Goal: Task Accomplishment & Management: Complete application form

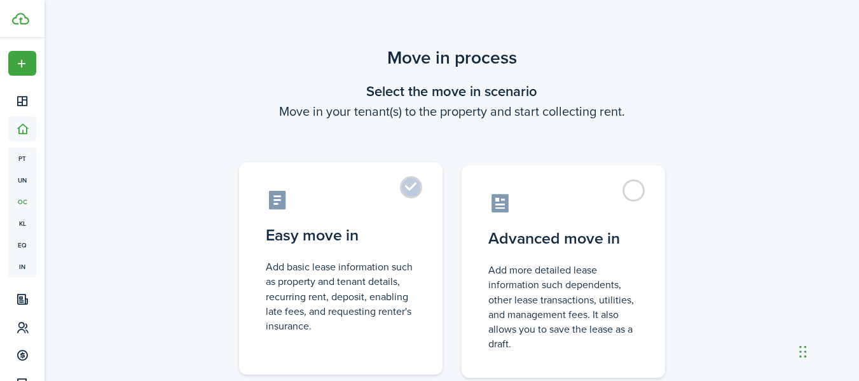
click at [308, 240] on control-radio-card-title "Easy move in" at bounding box center [341, 235] width 150 height 23
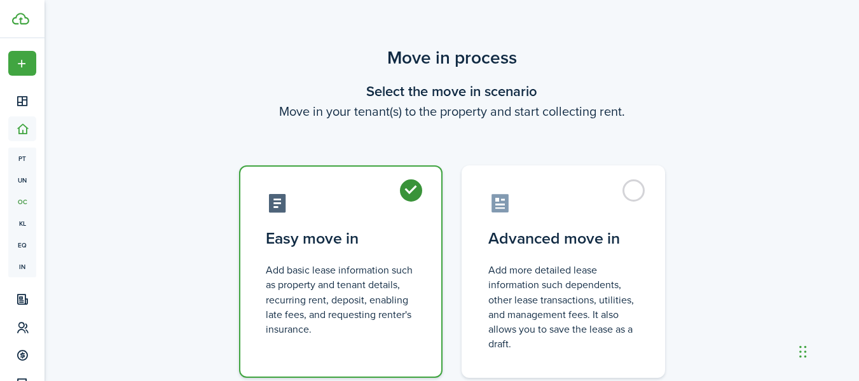
radio input "true"
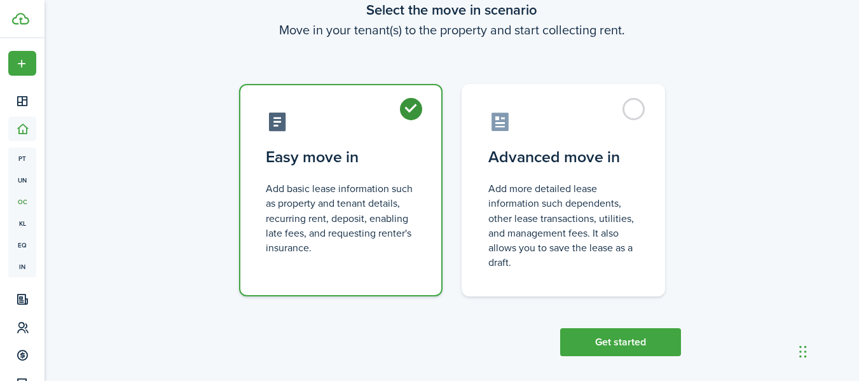
scroll to position [92, 0]
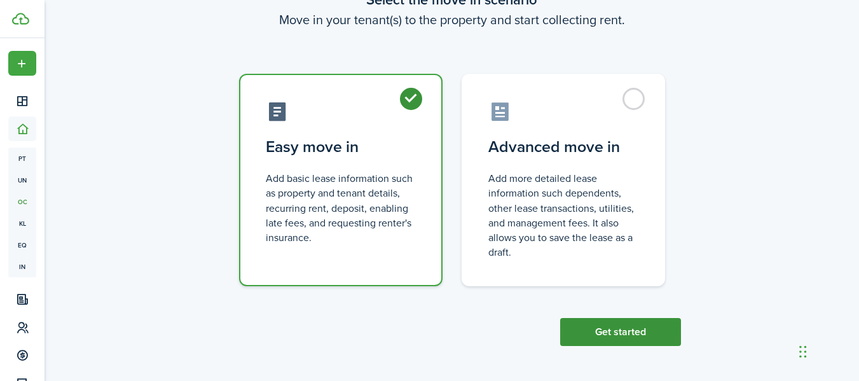
click at [635, 331] on button "Get started" at bounding box center [620, 332] width 121 height 28
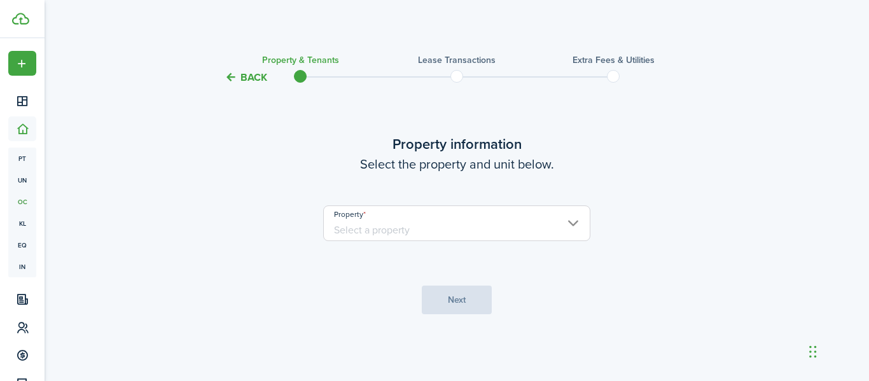
click at [575, 225] on input "Property" at bounding box center [456, 223] width 267 height 36
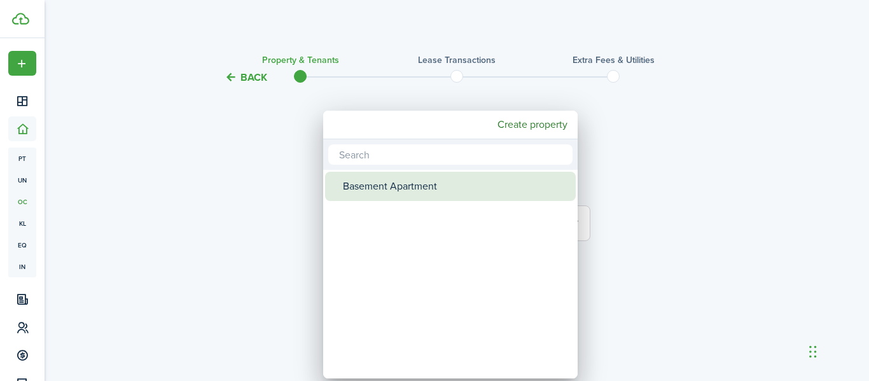
click at [400, 185] on div "Basement Apartment" at bounding box center [455, 186] width 225 height 29
type input "Basement Apartment"
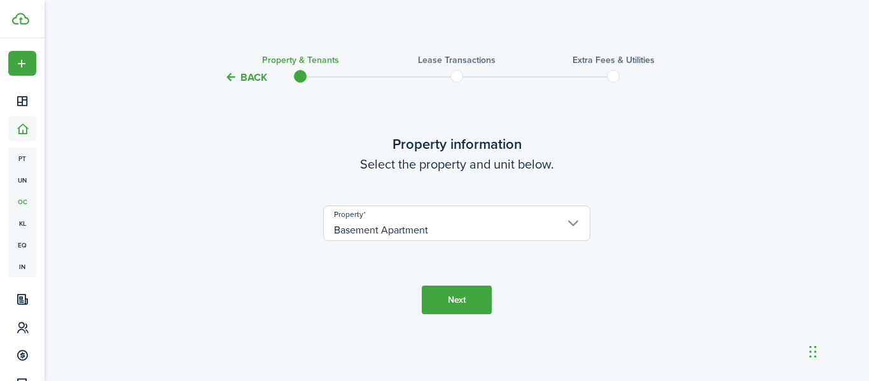
click at [460, 303] on button "Next" at bounding box center [457, 300] width 70 height 29
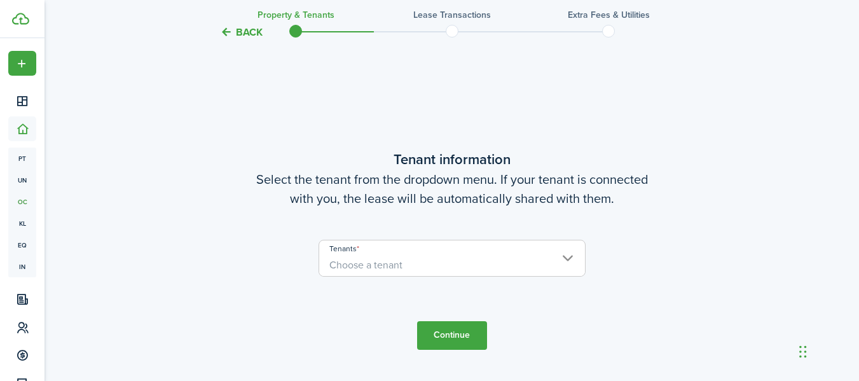
scroll to position [296, 0]
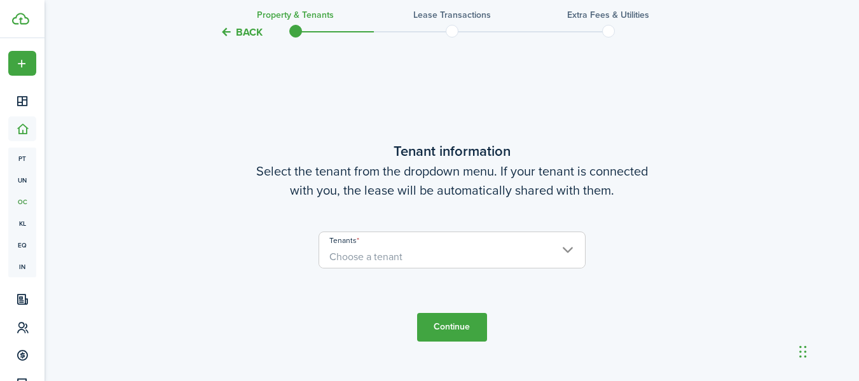
click at [354, 258] on span "Choose a tenant" at bounding box center [365, 256] width 73 height 15
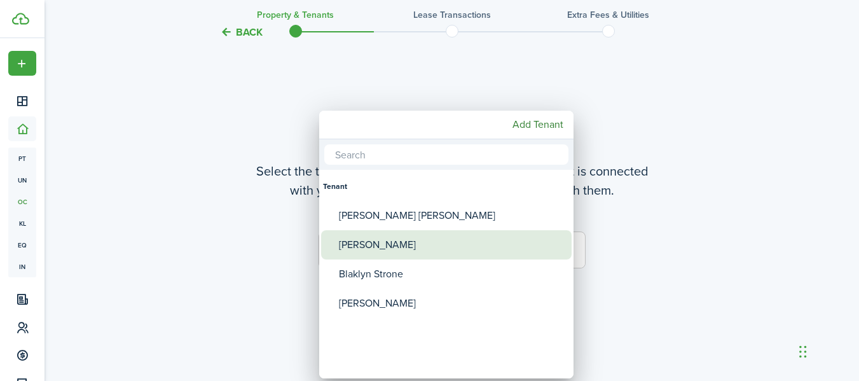
click at [386, 241] on div "[PERSON_NAME]" at bounding box center [451, 244] width 225 height 29
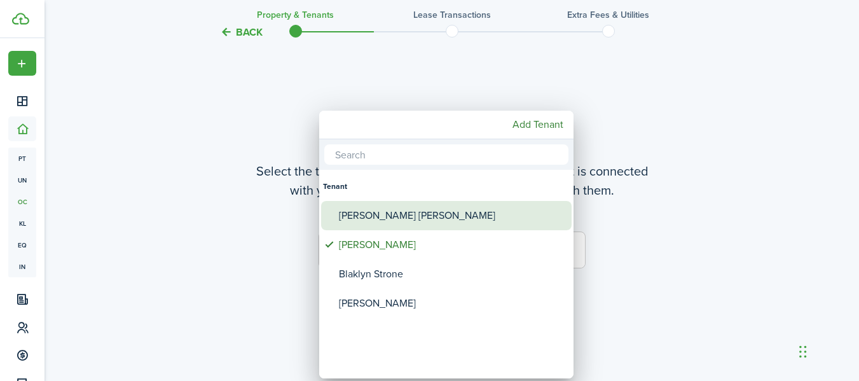
click at [382, 216] on div "[PERSON_NAME] [PERSON_NAME]" at bounding box center [451, 215] width 225 height 29
type input "[PERSON_NAME], [PERSON_NAME] [PERSON_NAME]"
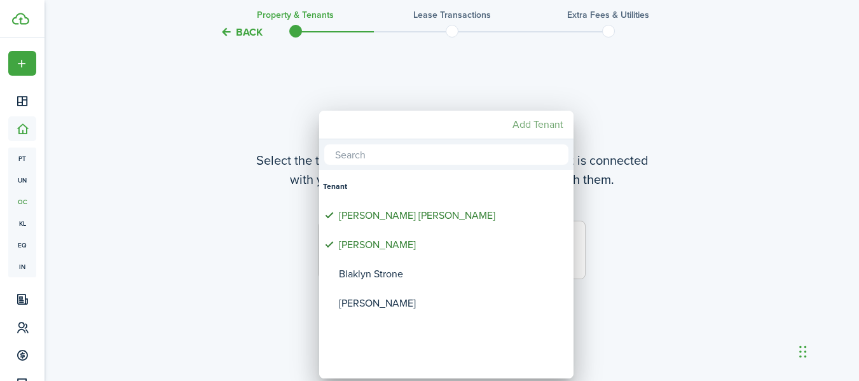
click at [527, 130] on mbsc-button "Add Tenant" at bounding box center [538, 124] width 61 height 23
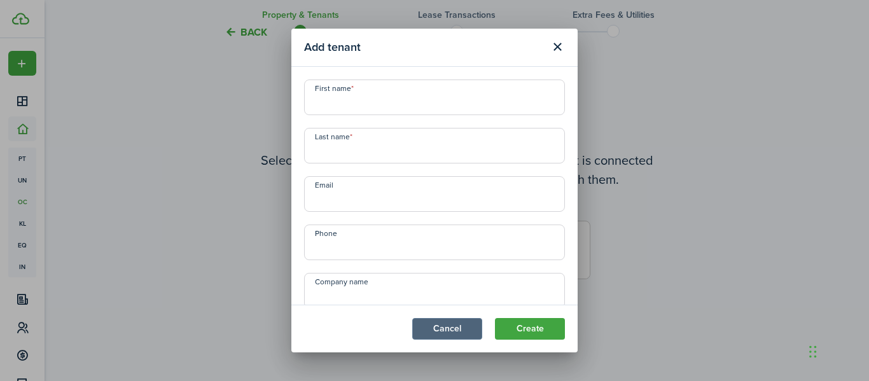
click at [459, 331] on button "Cancel" at bounding box center [447, 329] width 70 height 22
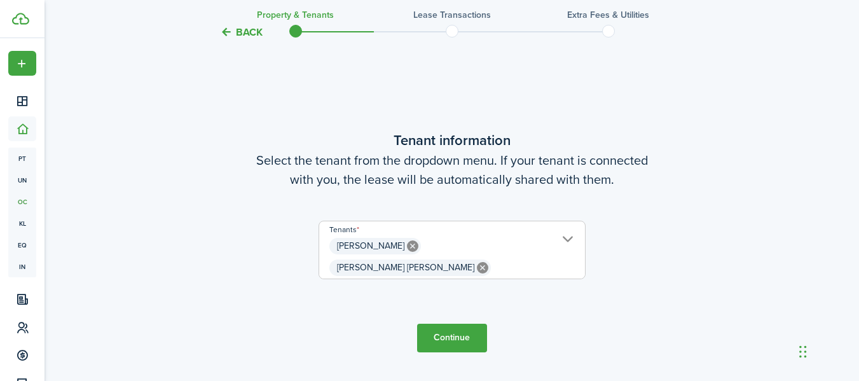
click at [453, 329] on button "Continue" at bounding box center [452, 338] width 70 height 29
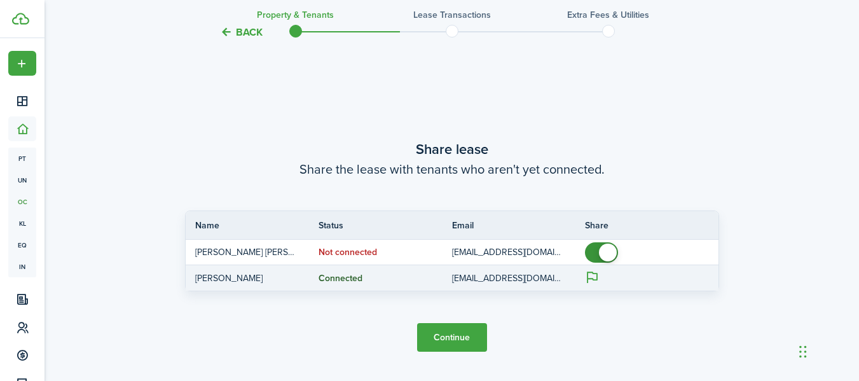
scroll to position [677, 0]
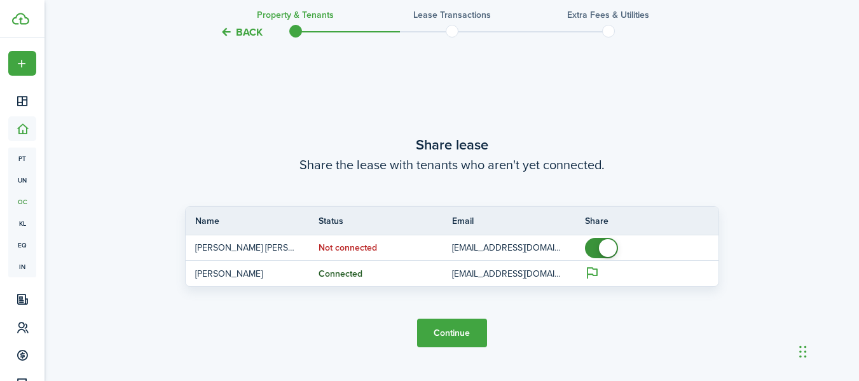
click at [453, 332] on button "Continue" at bounding box center [452, 333] width 70 height 29
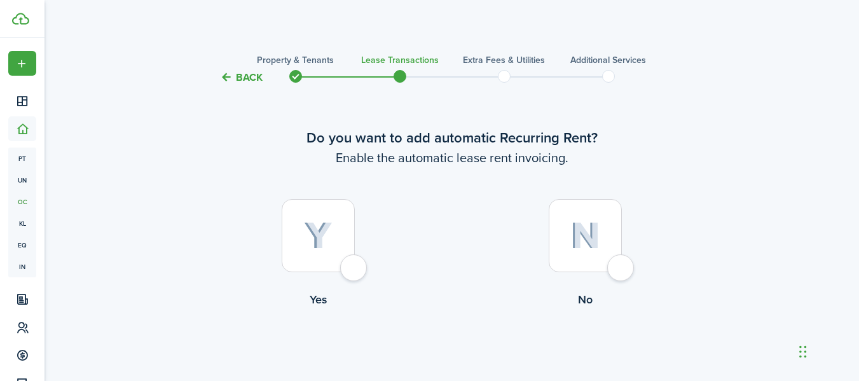
click at [316, 240] on img at bounding box center [318, 236] width 29 height 28
radio input "true"
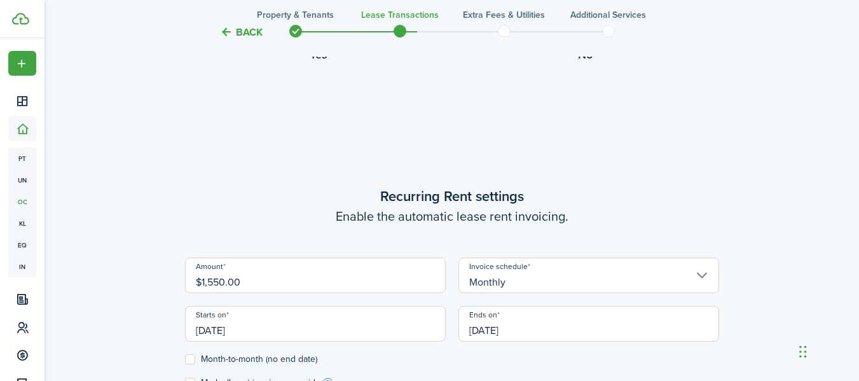
scroll to position [350, 0]
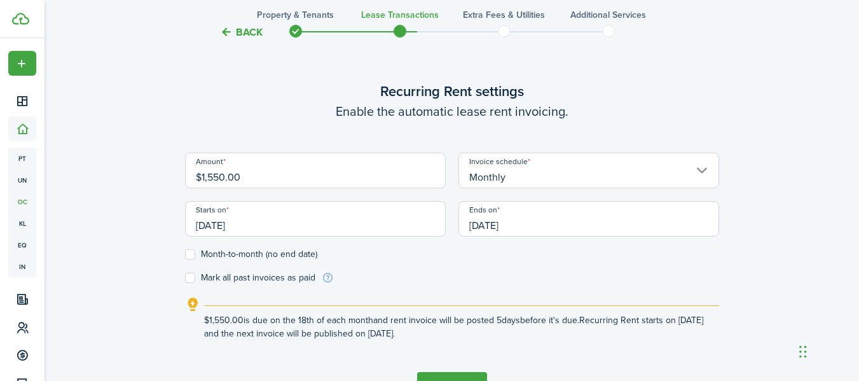
click at [273, 219] on input "[DATE]" at bounding box center [315, 219] width 261 height 36
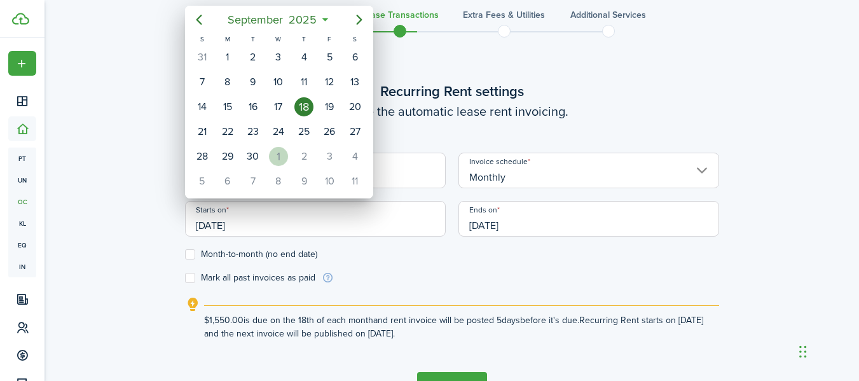
click at [279, 159] on div "1" at bounding box center [278, 156] width 19 height 19
type input "[DATE]"
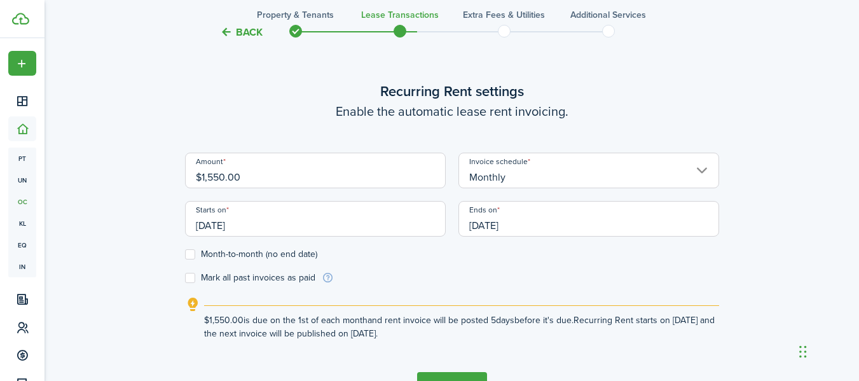
scroll to position [0, 0]
click at [478, 225] on input "[DATE]" at bounding box center [589, 219] width 261 height 36
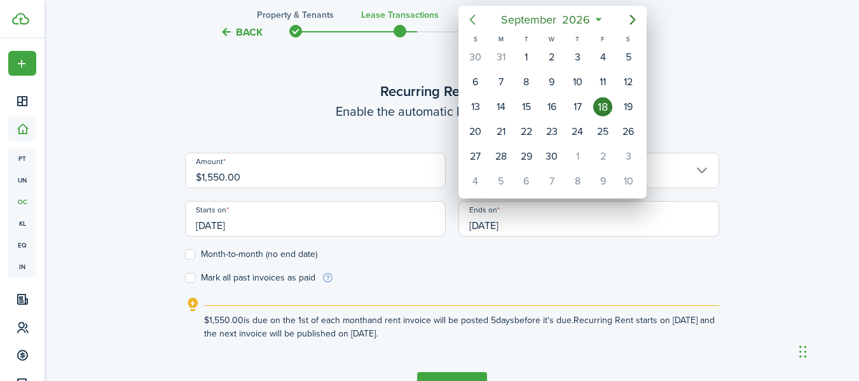
click at [469, 19] on icon "Previous page" at bounding box center [472, 19] width 15 height 15
click at [471, 21] on icon "Previous page" at bounding box center [472, 20] width 6 height 10
click at [471, 22] on icon "Previous page" at bounding box center [472, 19] width 15 height 15
click at [469, 21] on icon "Previous page" at bounding box center [472, 19] width 15 height 15
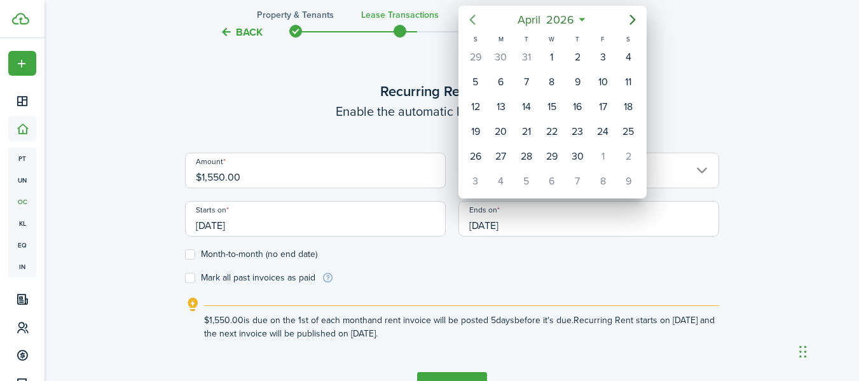
click at [470, 21] on icon "Previous page" at bounding box center [472, 19] width 15 height 15
click at [530, 158] on div "31" at bounding box center [526, 156] width 19 height 19
type input "[DATE]"
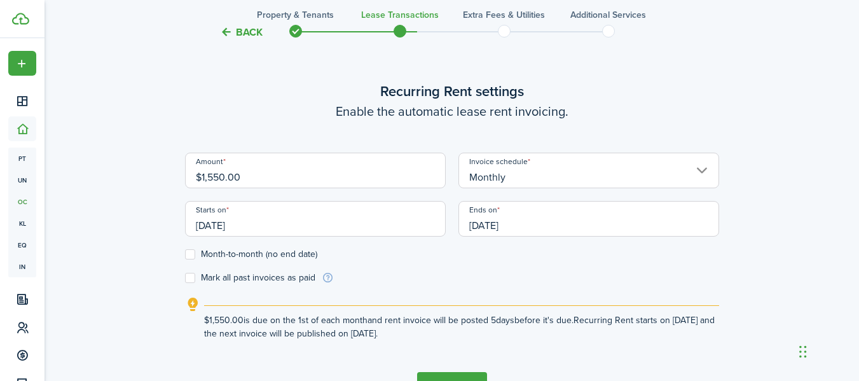
scroll to position [413, 0]
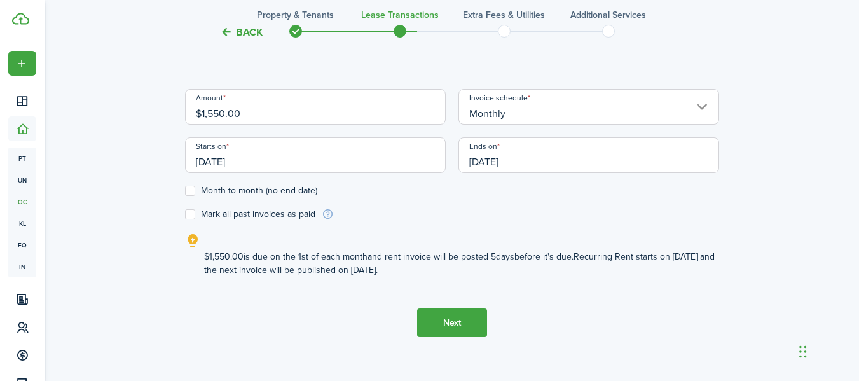
click at [453, 324] on button "Next" at bounding box center [452, 322] width 70 height 29
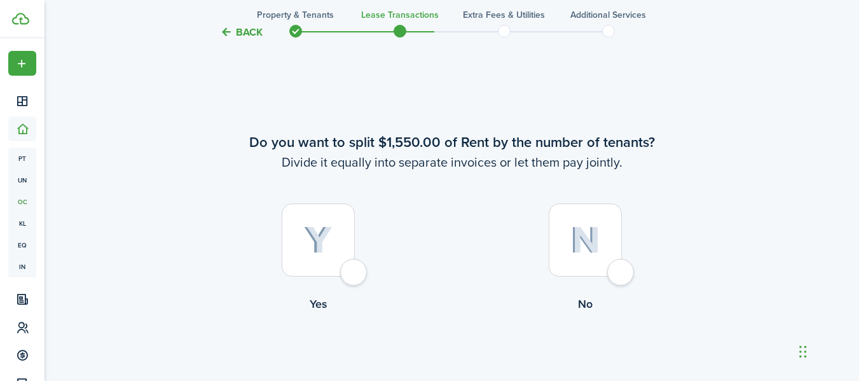
scroll to position [731, 0]
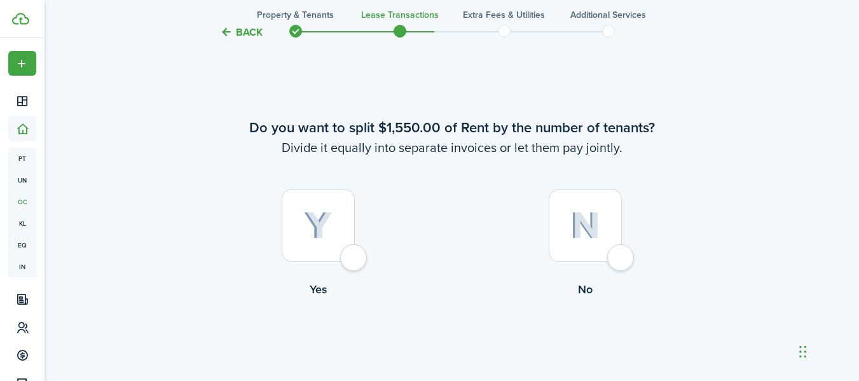
click at [587, 235] on img at bounding box center [585, 225] width 30 height 27
radio input "true"
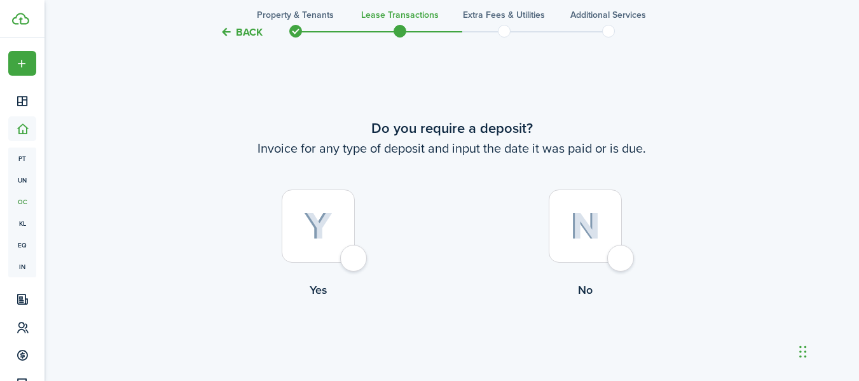
scroll to position [1112, 0]
click at [321, 234] on img at bounding box center [318, 226] width 29 height 28
radio input "true"
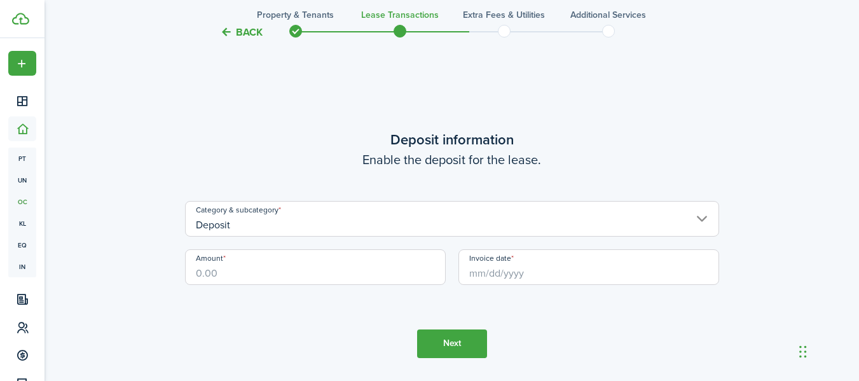
scroll to position [1493, 0]
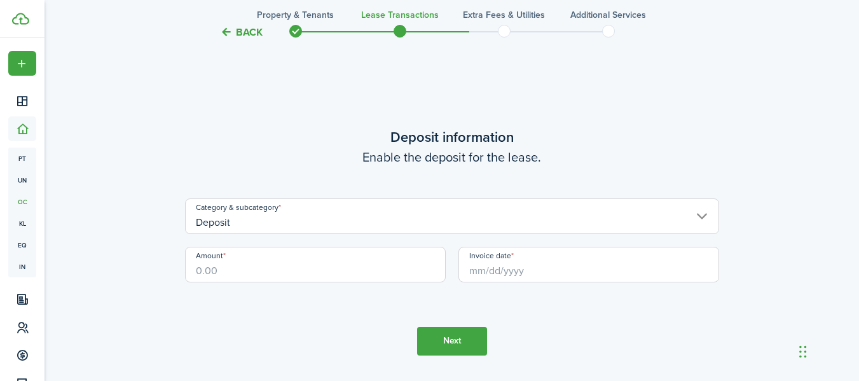
click at [214, 271] on input "Amount" at bounding box center [315, 265] width 261 height 36
click at [486, 273] on input "Invoice date" at bounding box center [589, 265] width 261 height 36
type input "$1,200.00"
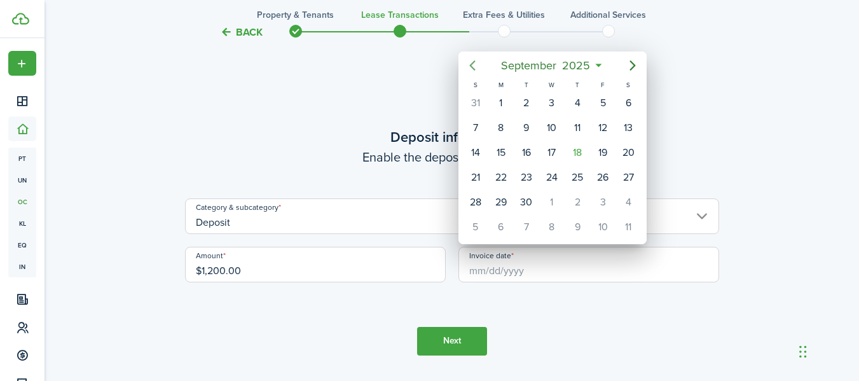
click at [470, 64] on icon "Previous page" at bounding box center [472, 65] width 15 height 15
click at [578, 204] on div "28" at bounding box center [577, 202] width 19 height 19
type input "[DATE]"
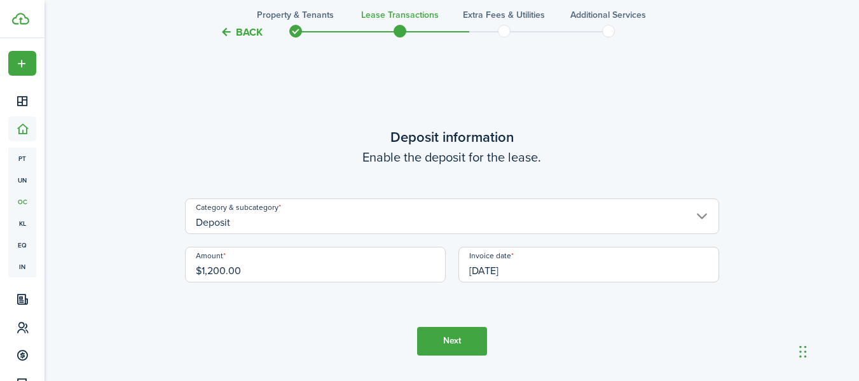
click at [703, 216] on input "Deposit" at bounding box center [452, 216] width 534 height 36
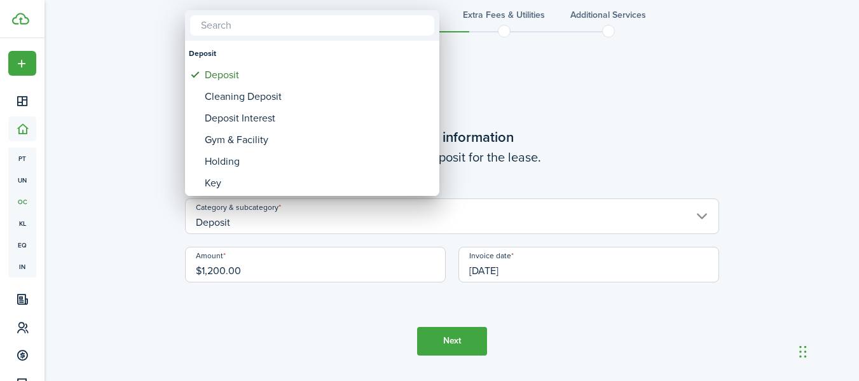
click at [633, 326] on div at bounding box center [429, 190] width 1063 height 584
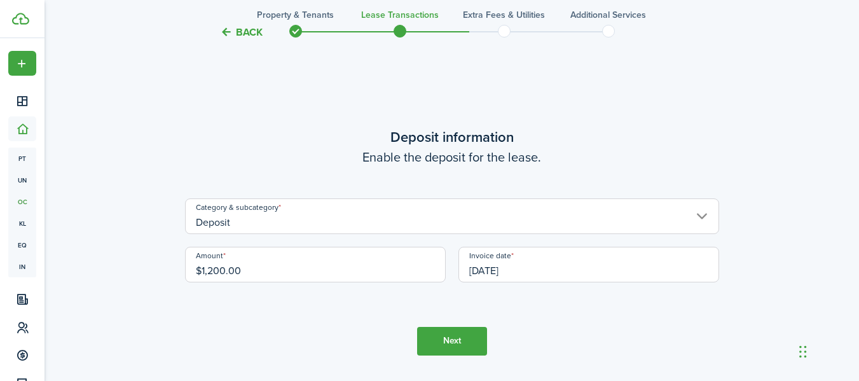
click at [456, 345] on button "Next" at bounding box center [452, 341] width 70 height 29
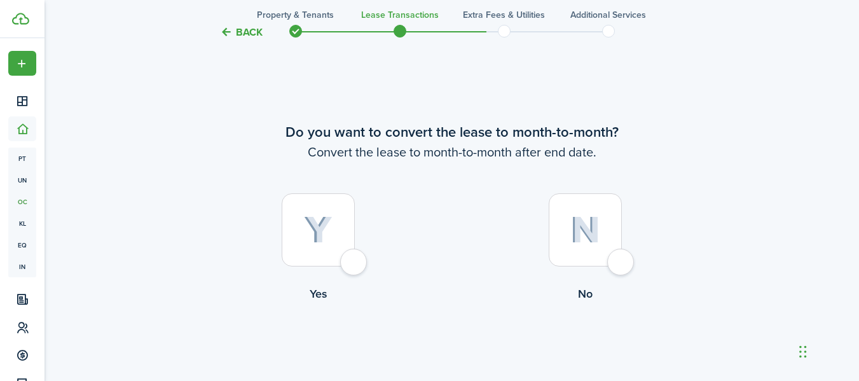
scroll to position [1874, 0]
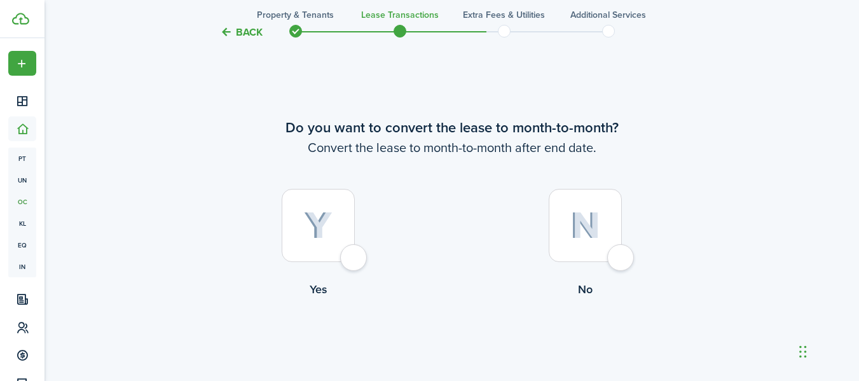
click at [584, 229] on img at bounding box center [585, 225] width 30 height 27
radio input "true"
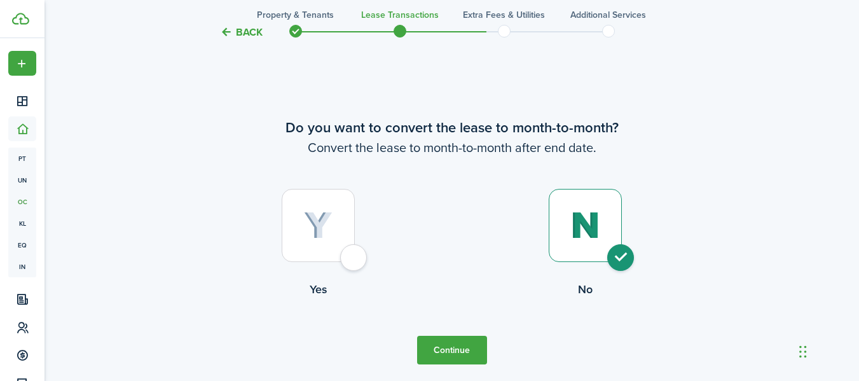
click at [460, 352] on button "Continue" at bounding box center [452, 350] width 70 height 29
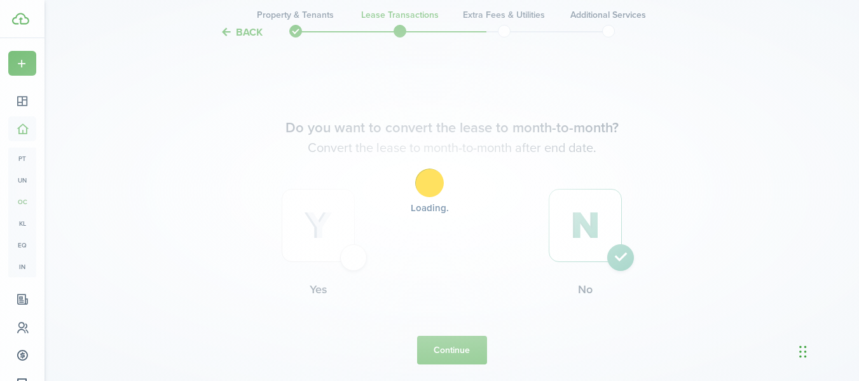
scroll to position [0, 0]
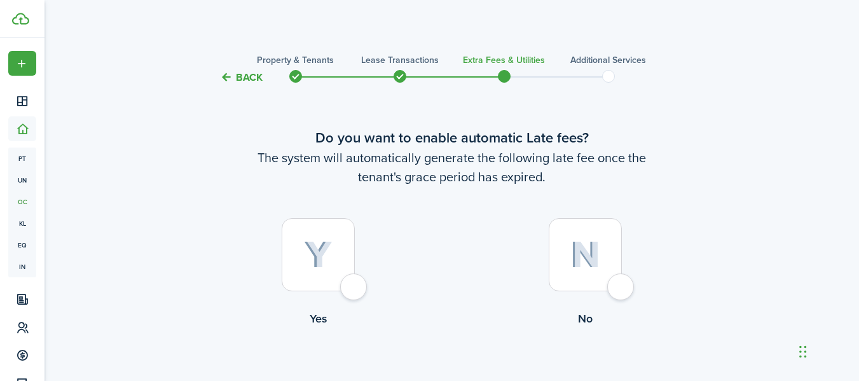
click at [321, 260] on img at bounding box center [318, 255] width 29 height 28
radio input "true"
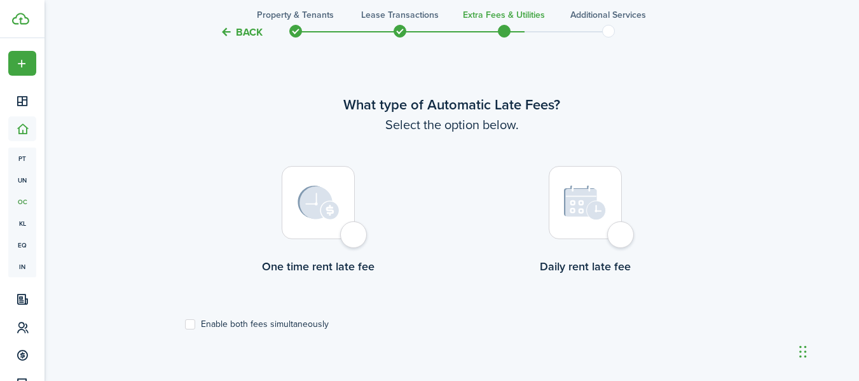
scroll to position [369, 0]
click at [314, 202] on img at bounding box center [319, 201] width 42 height 34
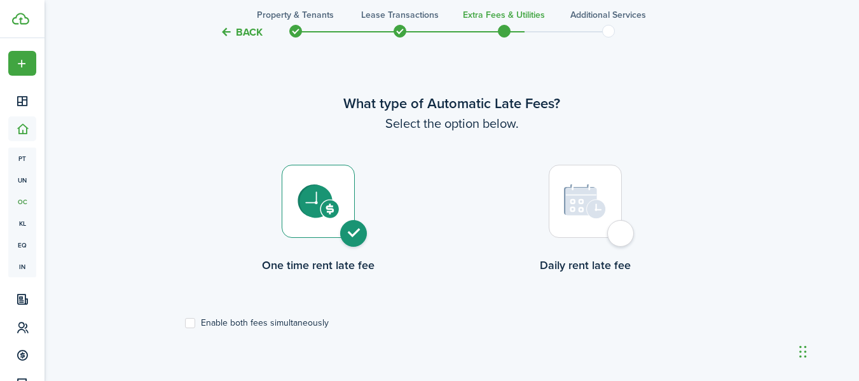
radio input "true"
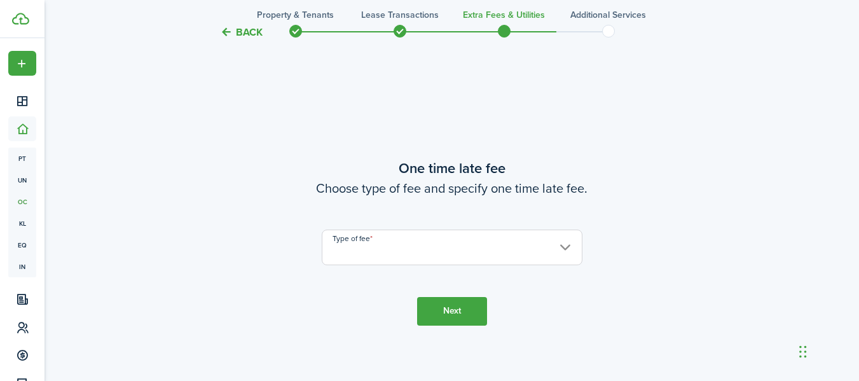
scroll to position [750, 0]
click at [565, 247] on input "Type of fee" at bounding box center [452, 247] width 261 height 36
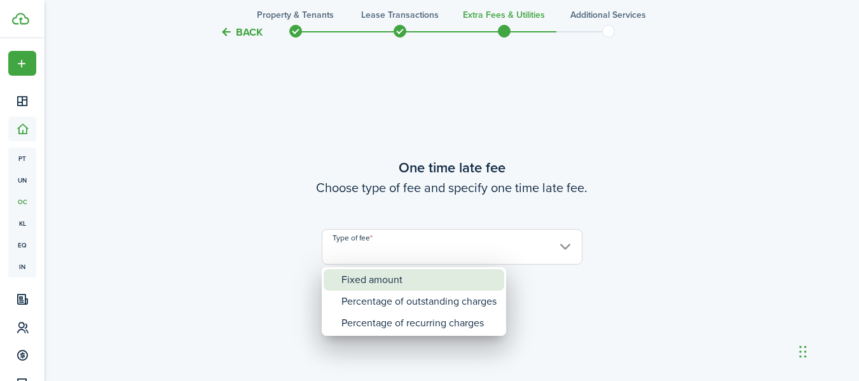
click at [387, 280] on div "Fixed amount" at bounding box center [419, 280] width 155 height 22
type input "Fixed amount"
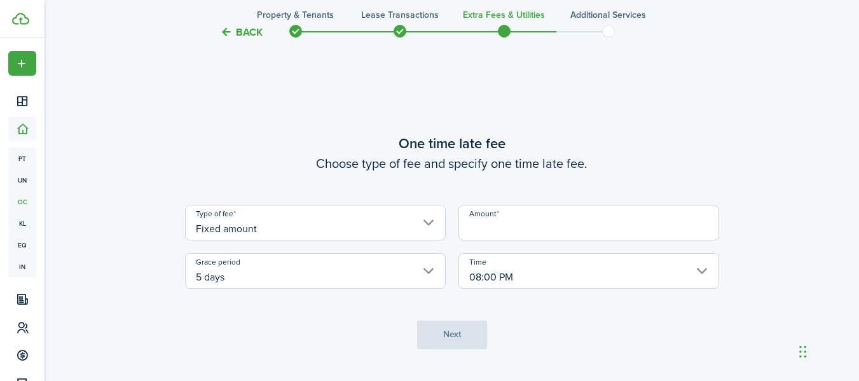
click at [534, 228] on input "Amount" at bounding box center [589, 223] width 261 height 36
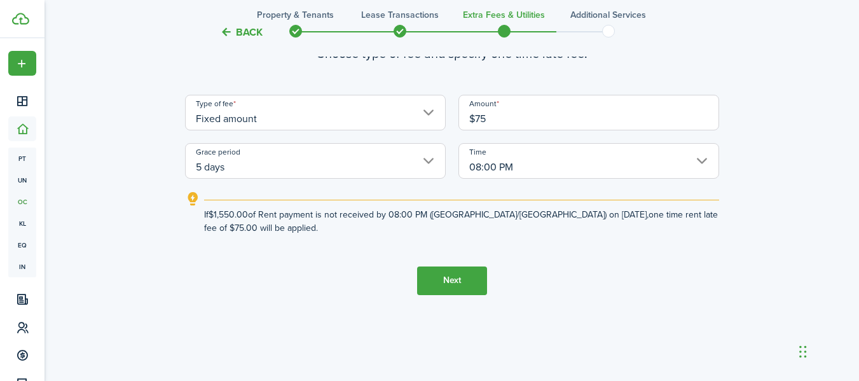
scroll to position [835, 0]
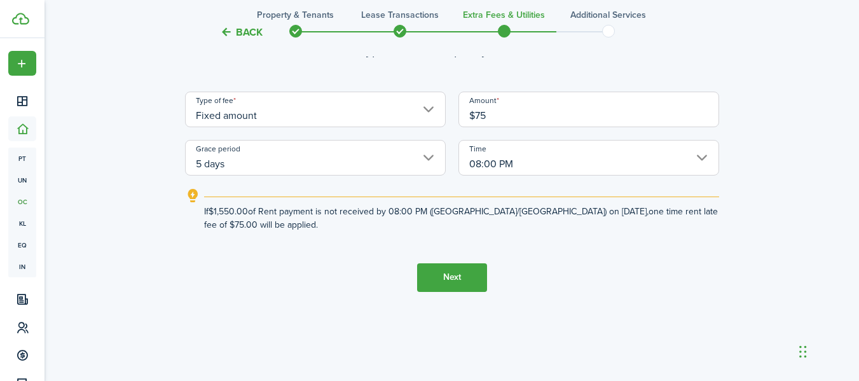
type input "$75.00"
click at [462, 277] on button "Next" at bounding box center [452, 277] width 70 height 29
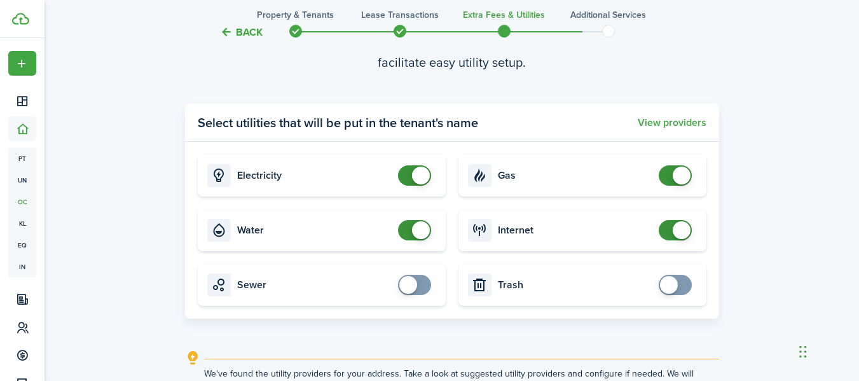
scroll to position [1258, 0]
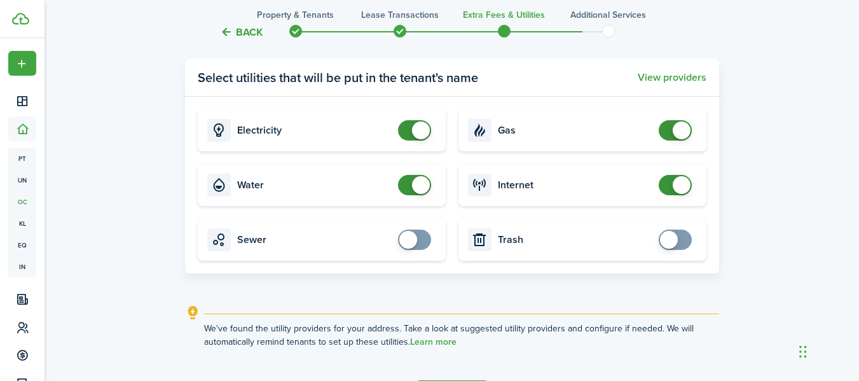
checkbox input "false"
click at [426, 132] on span at bounding box center [421, 130] width 18 height 18
checkbox input "false"
click at [423, 189] on span at bounding box center [421, 185] width 18 height 18
click at [682, 186] on span at bounding box center [682, 185] width 18 height 18
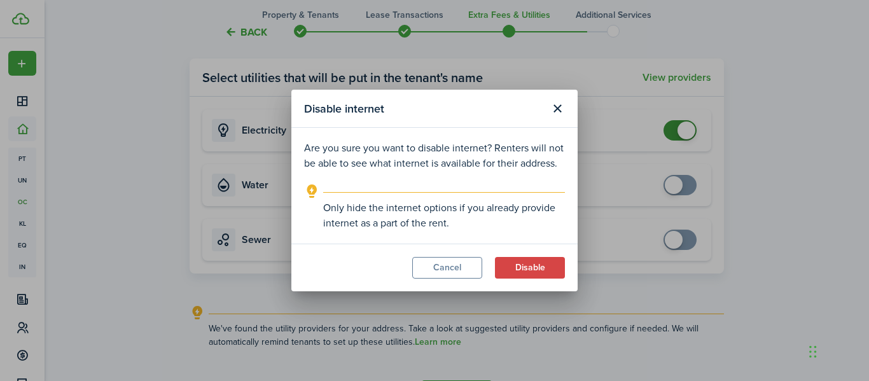
click at [455, 268] on button "Cancel" at bounding box center [447, 268] width 70 height 22
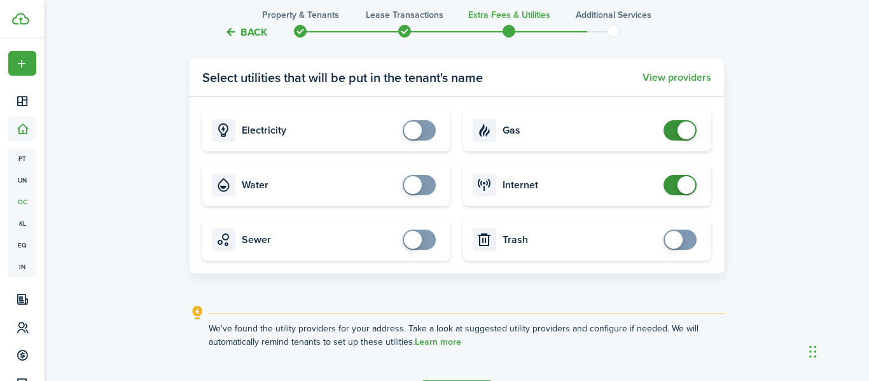
checkbox input "true"
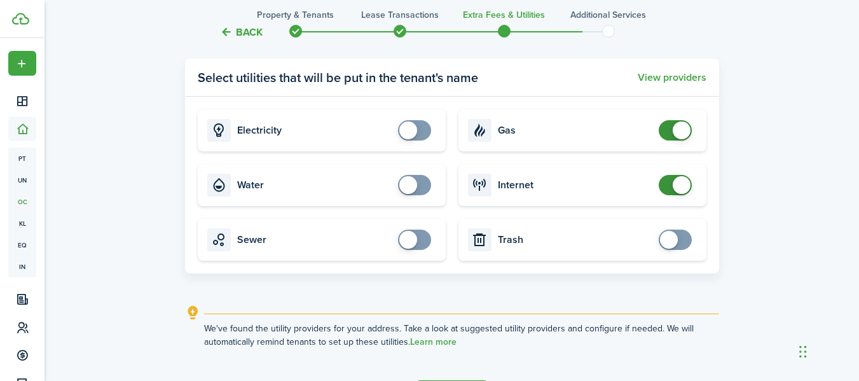
checkbox input "true"
click at [670, 239] on span at bounding box center [669, 240] width 18 height 18
checkbox input "false"
click at [682, 129] on span at bounding box center [682, 130] width 18 height 18
checkbox input "false"
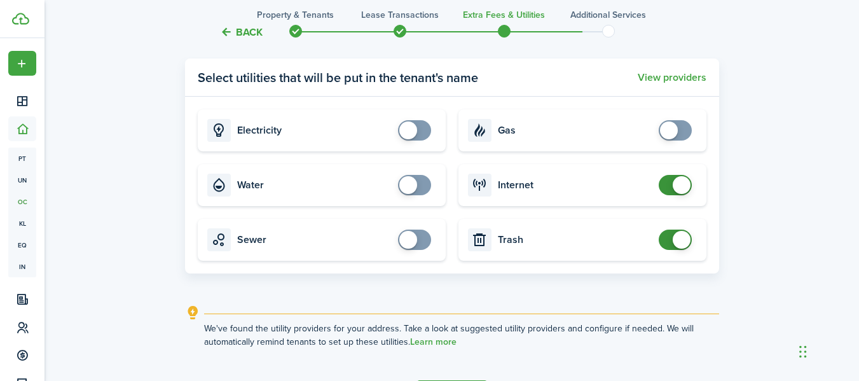
click at [681, 185] on span at bounding box center [682, 185] width 18 height 18
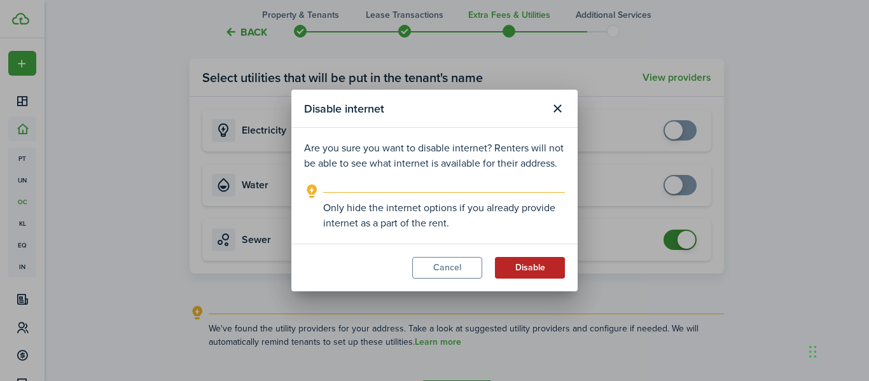
click at [528, 268] on button "Disable" at bounding box center [530, 268] width 70 height 22
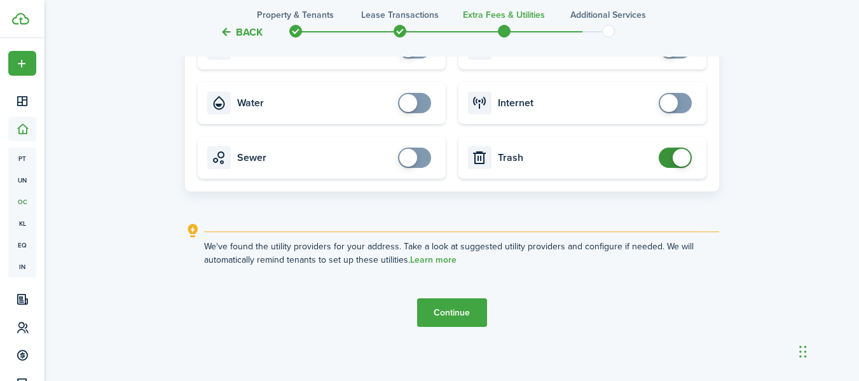
scroll to position [1346, 0]
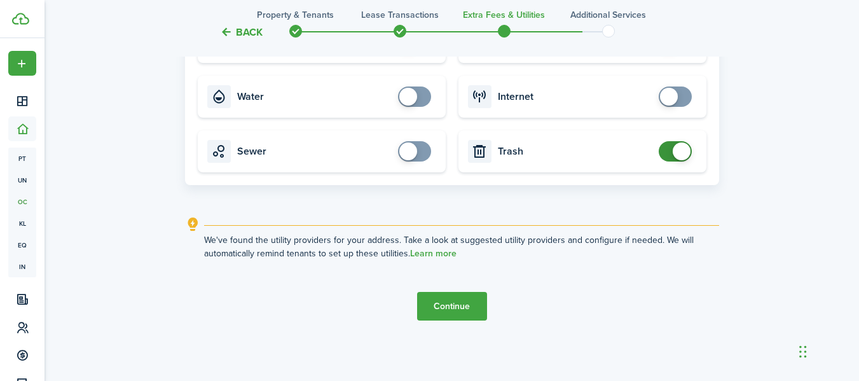
click at [449, 305] on button "Continue" at bounding box center [452, 306] width 70 height 29
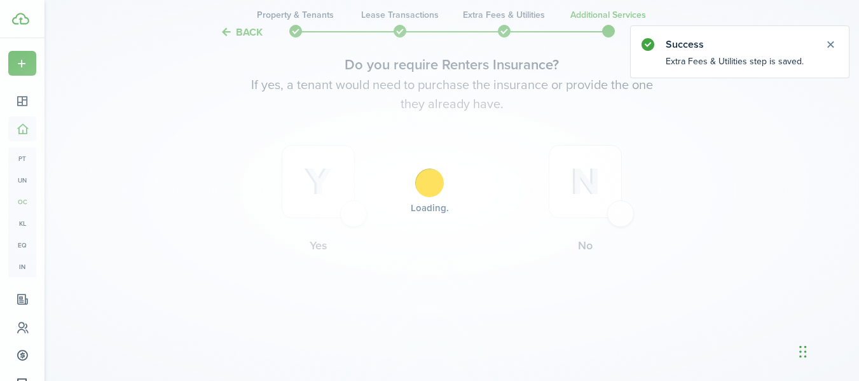
scroll to position [0, 0]
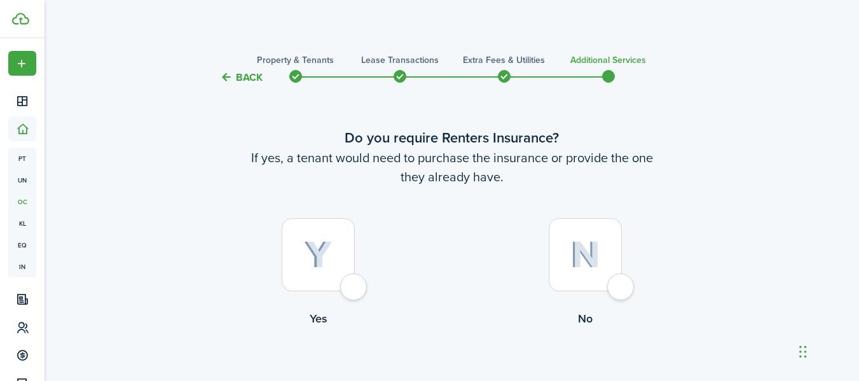
click at [319, 252] on img at bounding box center [318, 255] width 29 height 28
radio input "true"
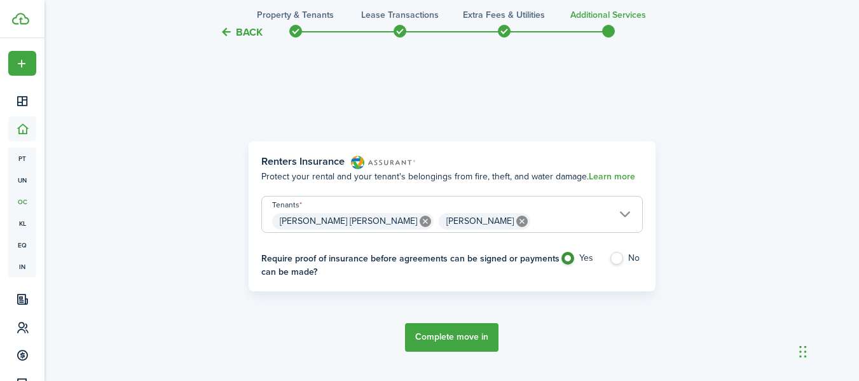
scroll to position [369, 0]
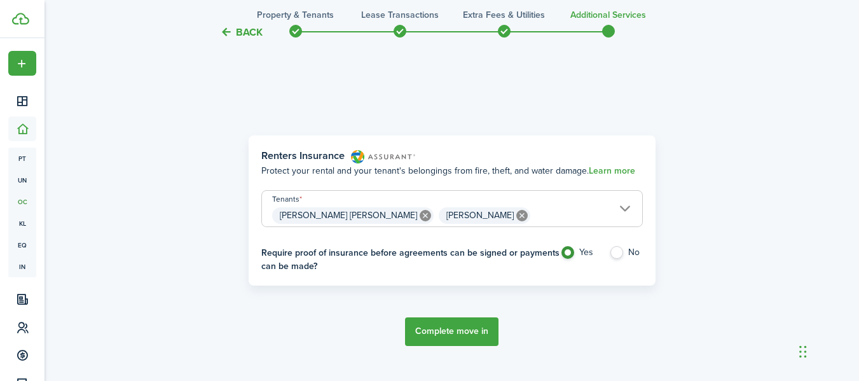
click at [459, 333] on button "Complete move in" at bounding box center [451, 331] width 93 height 29
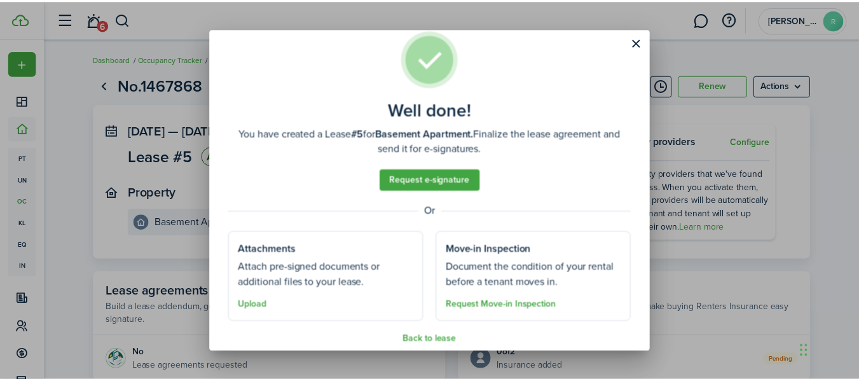
scroll to position [37, 0]
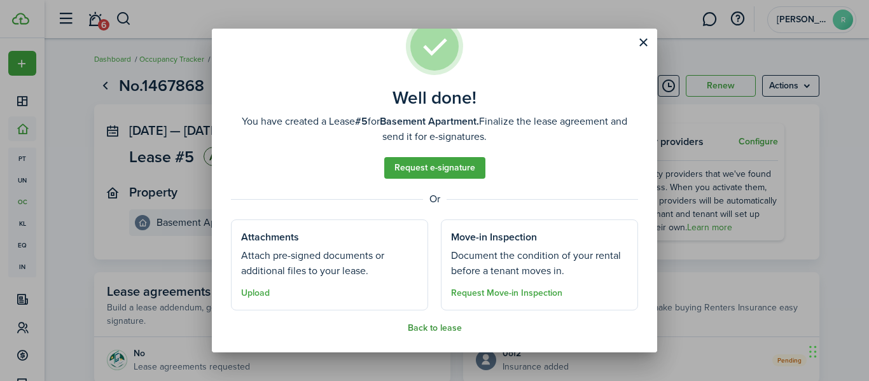
click at [445, 327] on button "Back to lease" at bounding box center [435, 328] width 54 height 10
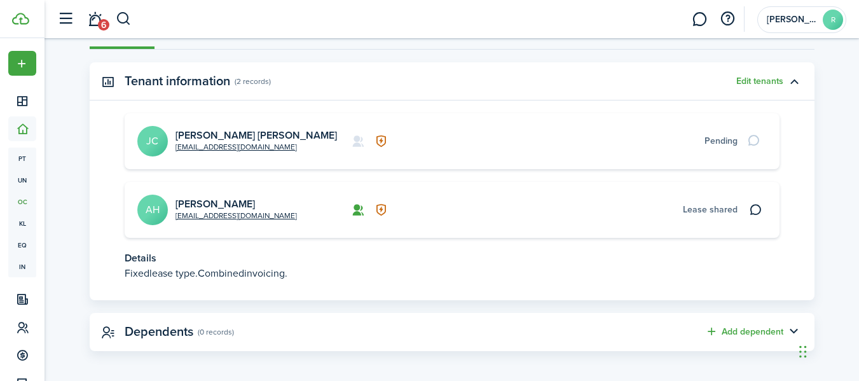
scroll to position [392, 0]
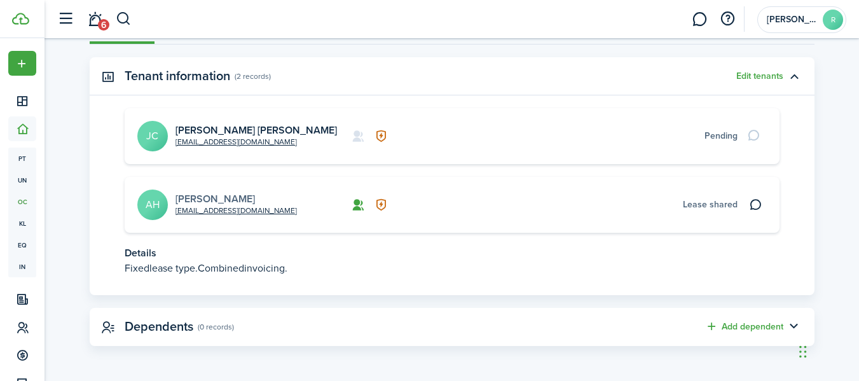
click at [212, 198] on link "[PERSON_NAME]" at bounding box center [216, 198] width 80 height 15
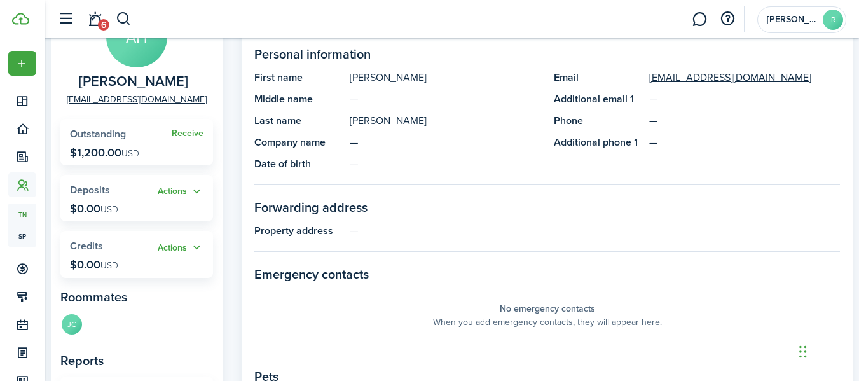
scroll to position [78, 0]
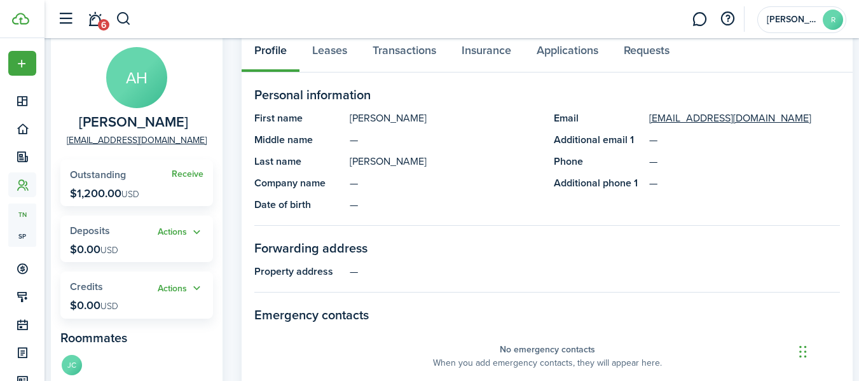
click at [353, 139] on panel-main-description "—" at bounding box center [445, 139] width 191 height 15
click at [352, 162] on panel-main-description "[PERSON_NAME]" at bounding box center [445, 161] width 191 height 15
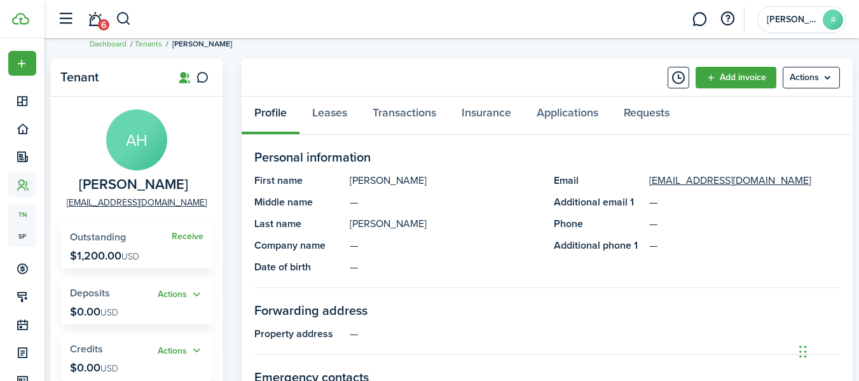
scroll to position [14, 0]
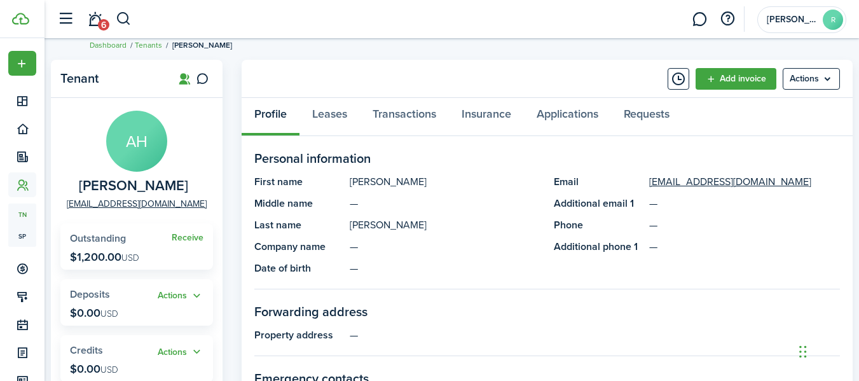
click at [294, 207] on panel-main-title "Middle name" at bounding box center [298, 203] width 89 height 15
click at [354, 204] on panel-main-description "—" at bounding box center [445, 203] width 191 height 15
click at [378, 242] on panel-main-description "—" at bounding box center [445, 246] width 191 height 15
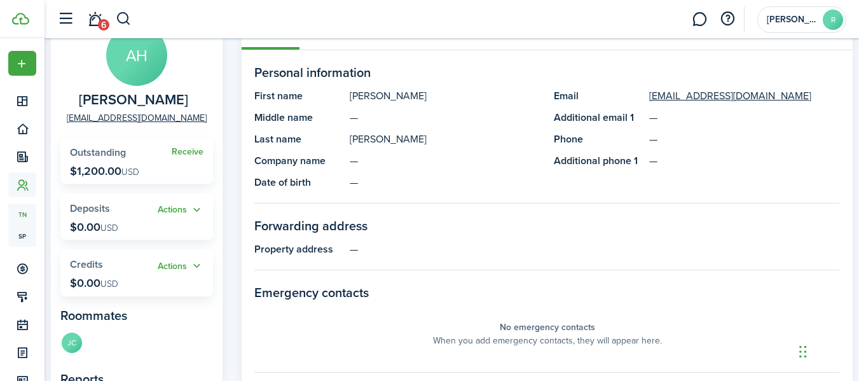
scroll to position [0, 0]
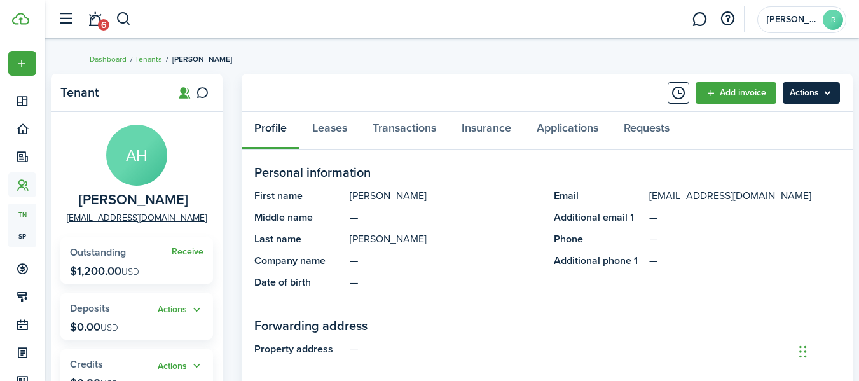
click at [833, 94] on menu-btn "Actions" at bounding box center [811, 93] width 57 height 22
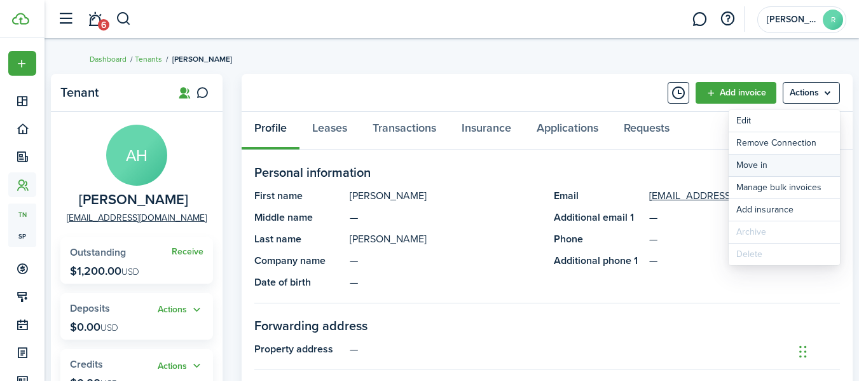
click at [749, 166] on link "Move in" at bounding box center [784, 166] width 111 height 22
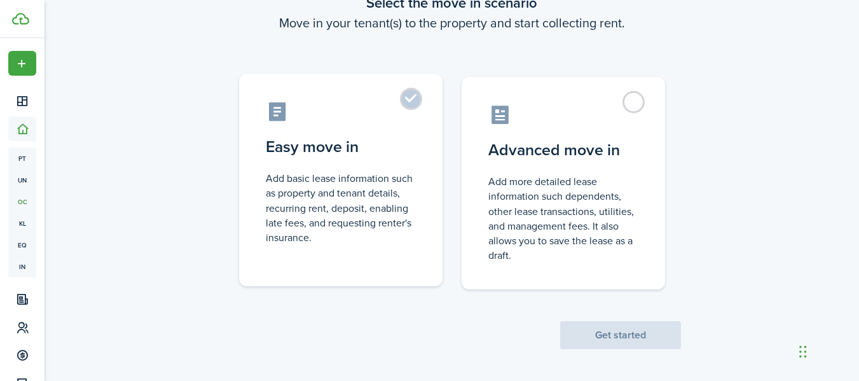
scroll to position [92, 0]
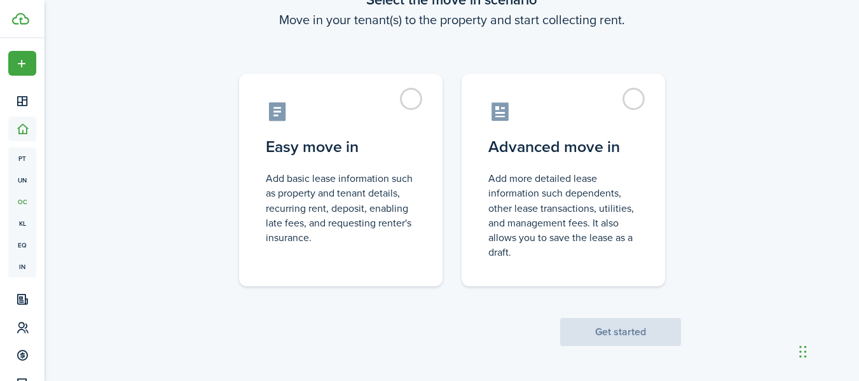
click at [628, 328] on span "Get started" at bounding box center [620, 332] width 121 height 13
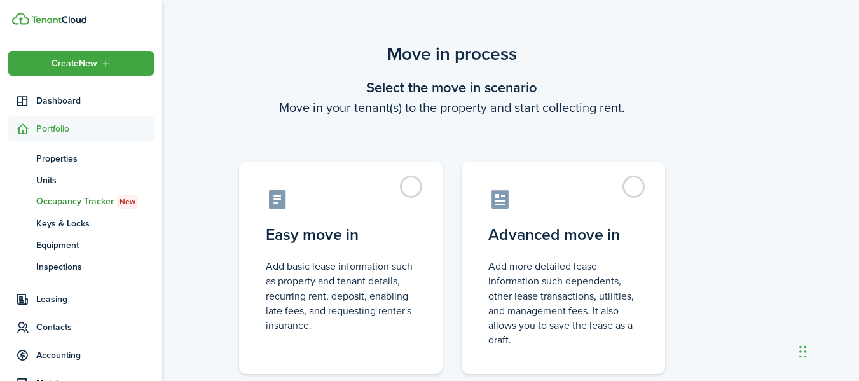
scroll to position [0, 0]
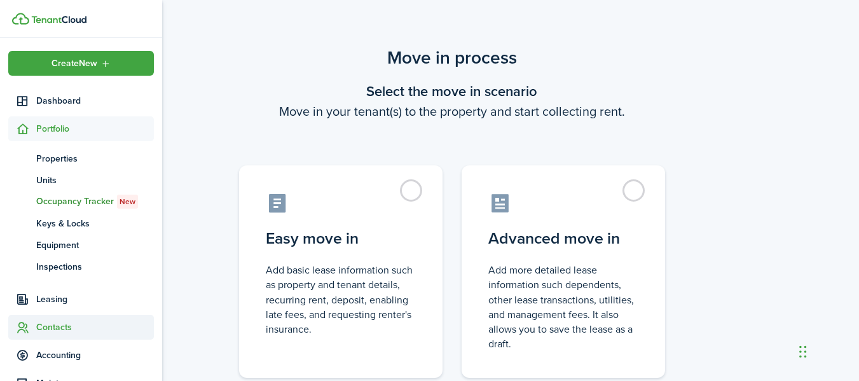
click at [65, 328] on span "Contacts" at bounding box center [95, 327] width 118 height 13
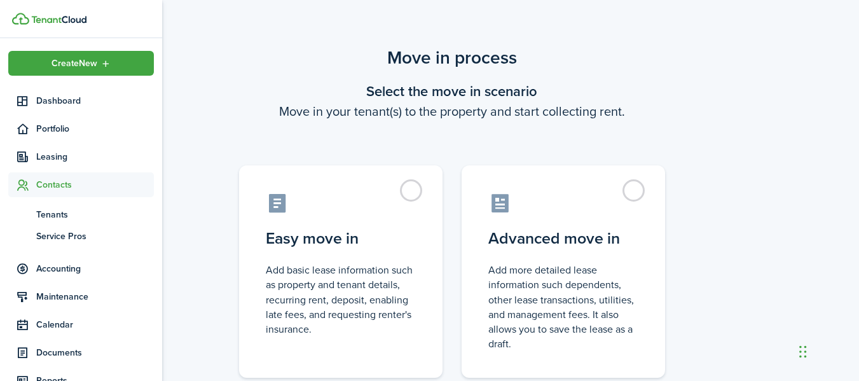
click at [53, 184] on span "Contacts" at bounding box center [95, 184] width 118 height 13
click at [61, 184] on span "Contacts" at bounding box center [95, 184] width 118 height 13
